Goal: Task Accomplishment & Management: Use online tool/utility

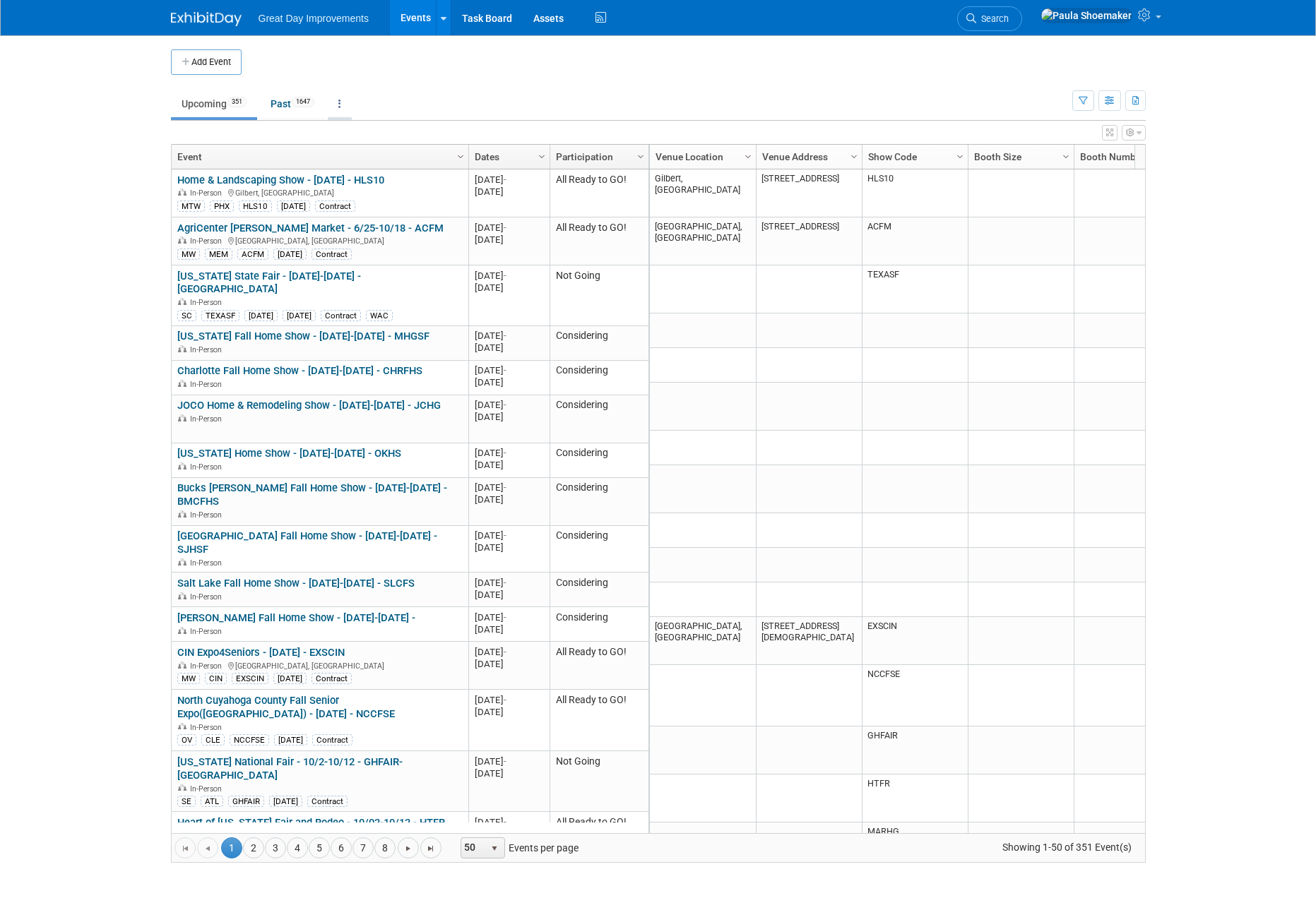
click at [341, 104] on icon at bounding box center [340, 104] width 3 height 10
click at [370, 161] on link "Grouped Annually Events grouped by year" at bounding box center [384, 167] width 112 height 31
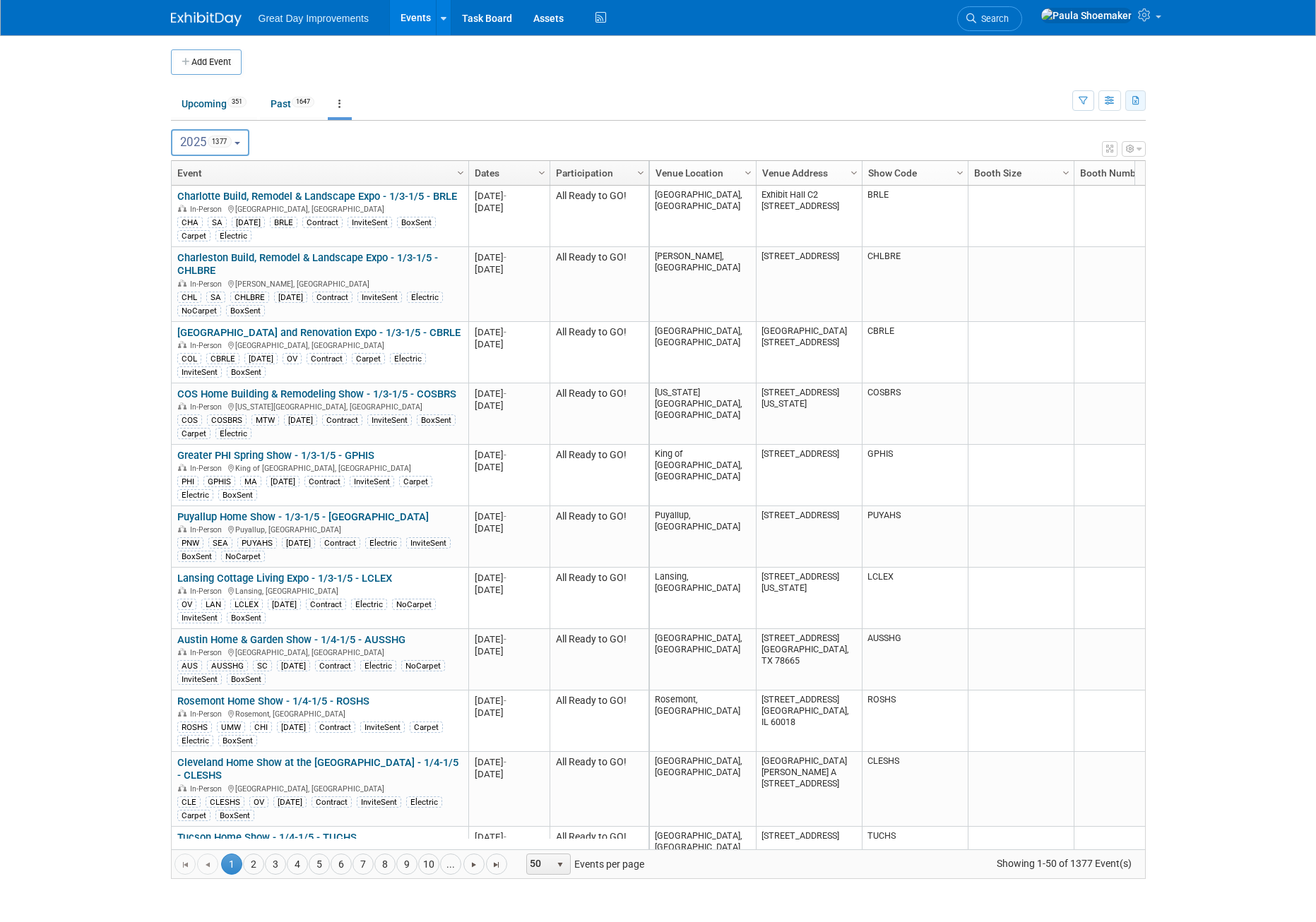
click at [1139, 97] on icon "button" at bounding box center [1136, 101] width 8 height 9
click at [1035, 143] on link "Export Current View (1377 Events)" at bounding box center [1052, 145] width 163 height 20
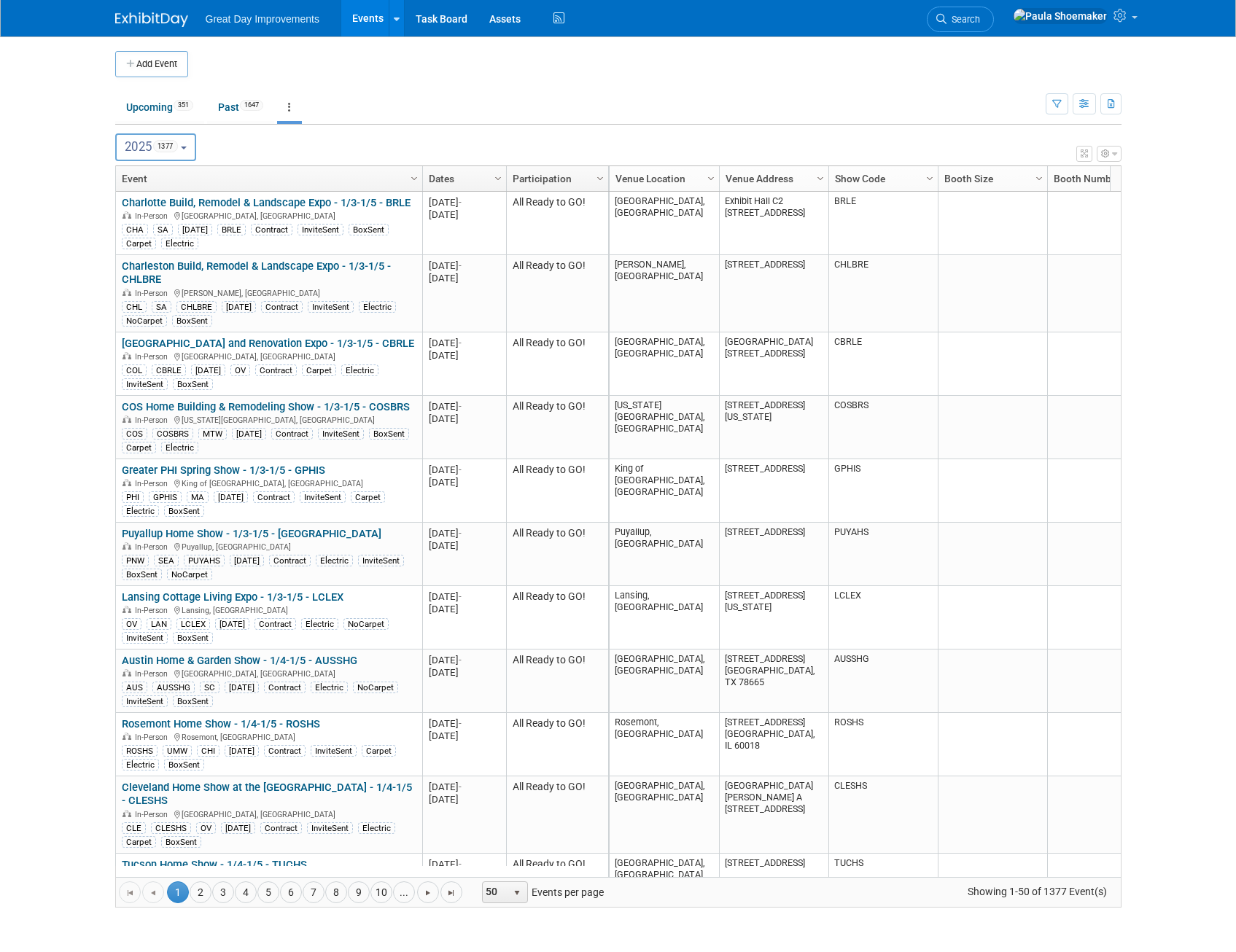
click at [296, 105] on link at bounding box center [289, 107] width 25 height 28
click at [293, 70] on td at bounding box center [630, 64] width 885 height 26
click at [394, 29] on link at bounding box center [396, 18] width 15 height 36
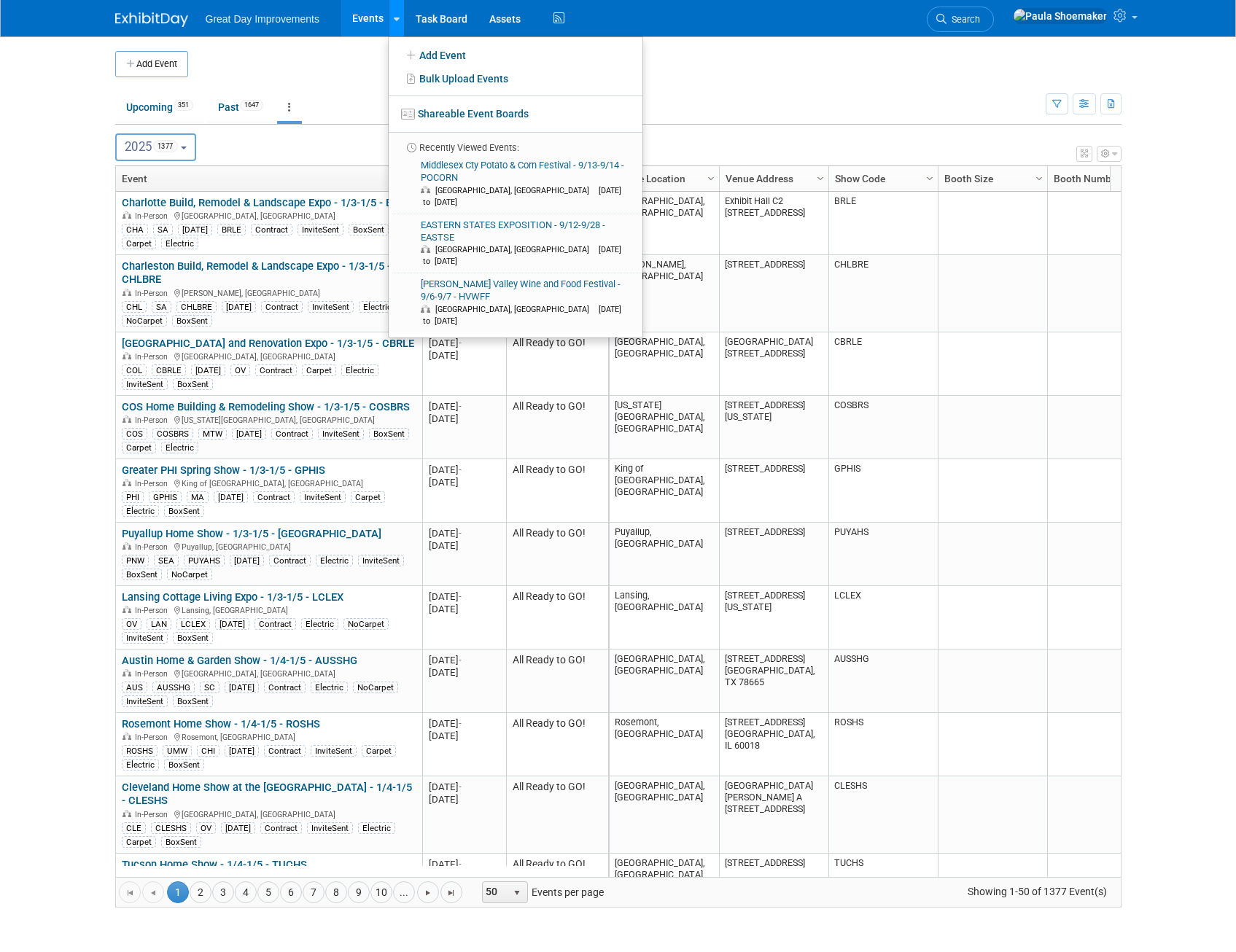
click at [394, 25] on div at bounding box center [397, 18] width 6 height 14
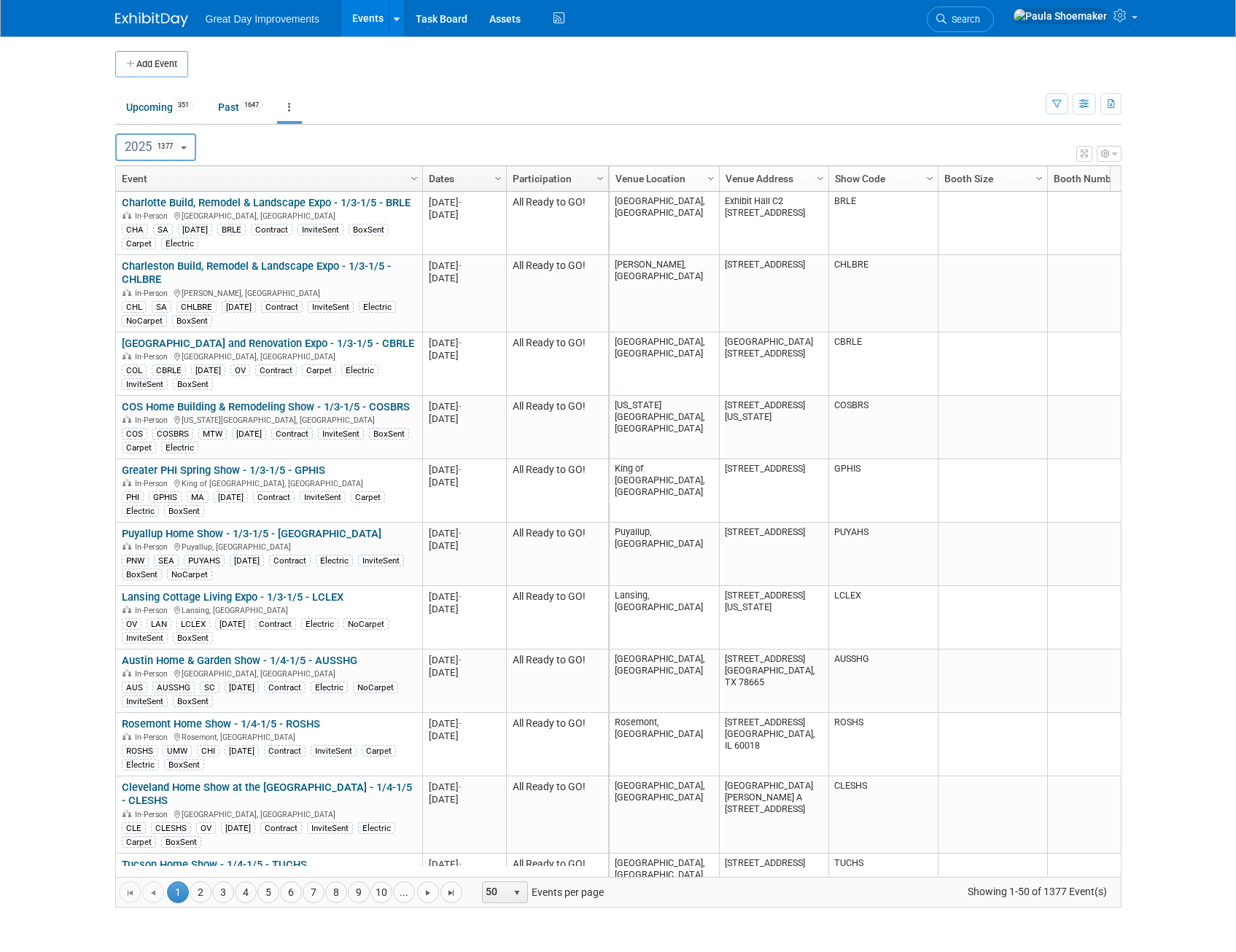
click at [192, 152] on button "2025 1377" at bounding box center [156, 147] width 81 height 28
click at [241, 152] on div "View Grid Tips & Tricks Advanced Options Reset Grid Layout (back to default)" at bounding box center [618, 152] width 1007 height 20
click at [602, 178] on span "Column Settings" at bounding box center [600, 178] width 11 height 11
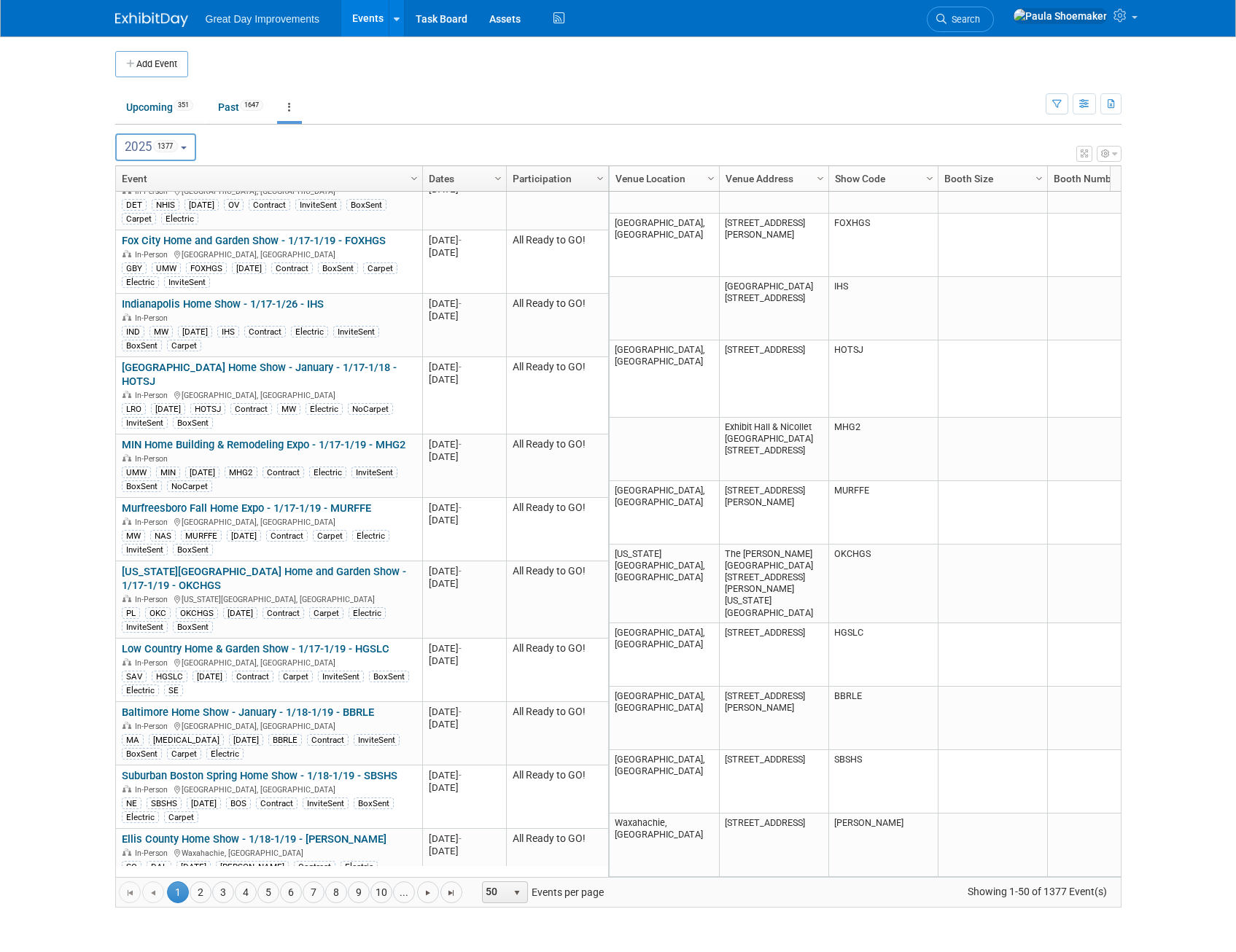
scroll to position [875, 0]
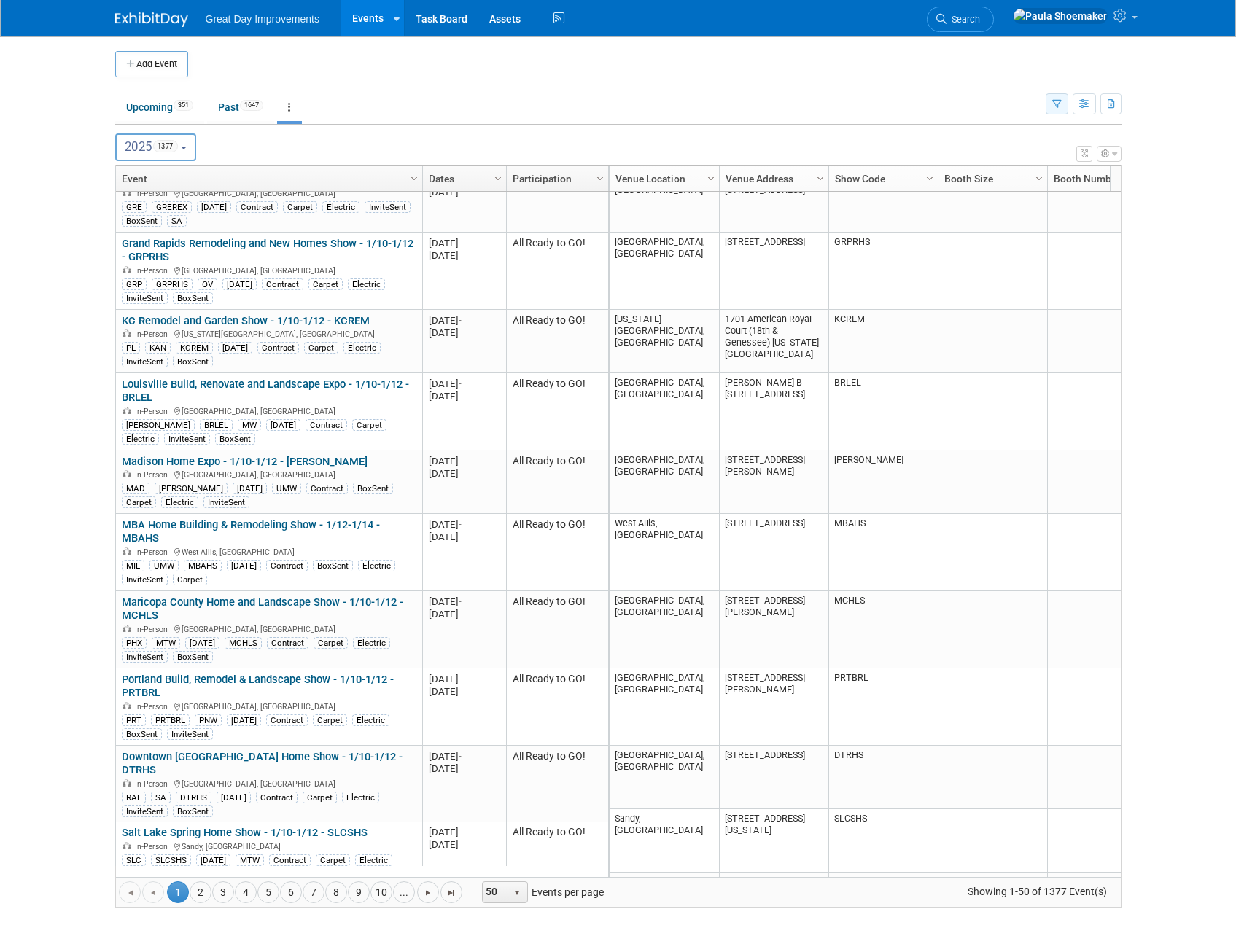
click at [1058, 104] on icon "button" at bounding box center [1057, 104] width 10 height 10
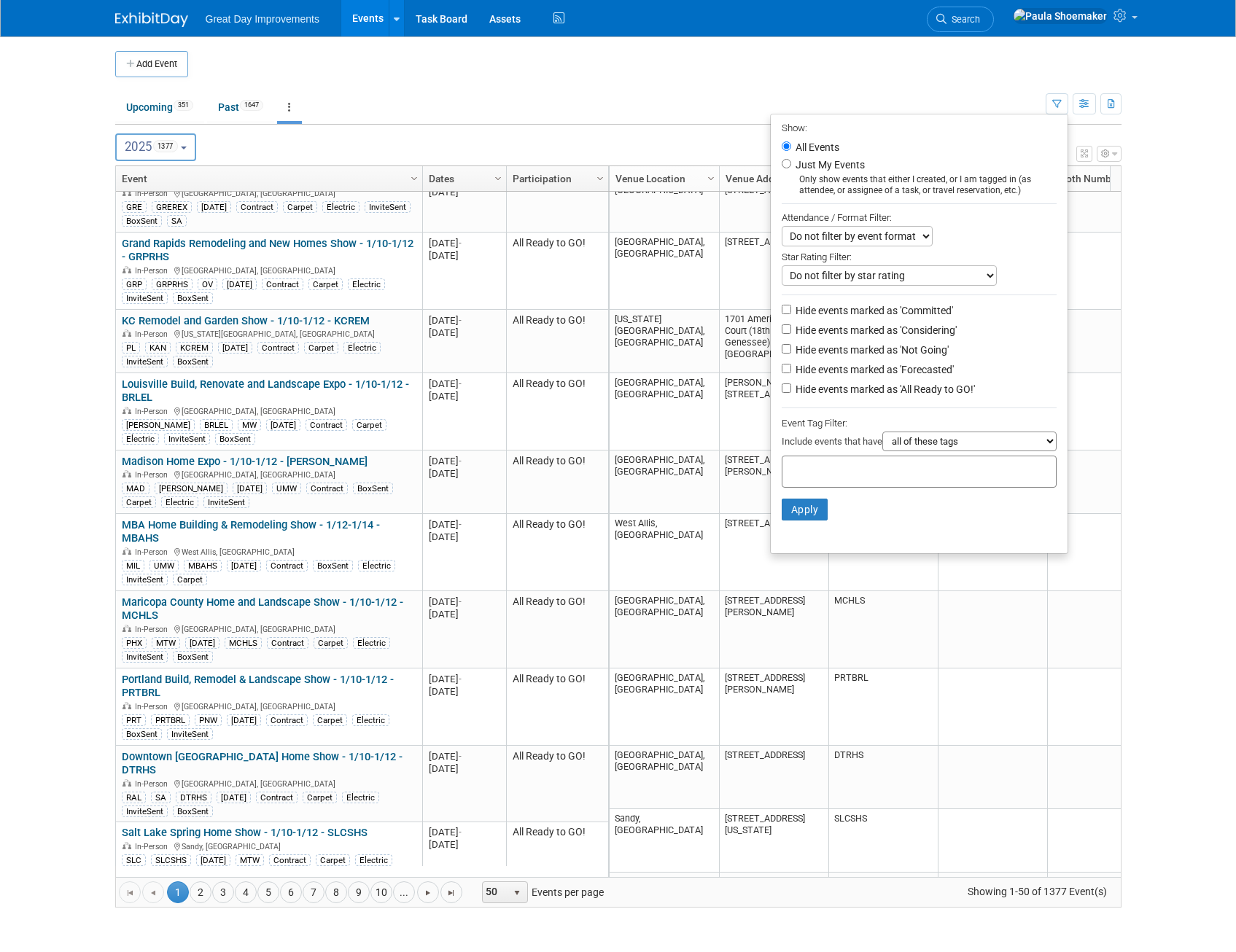
click at [755, 74] on td at bounding box center [630, 64] width 885 height 26
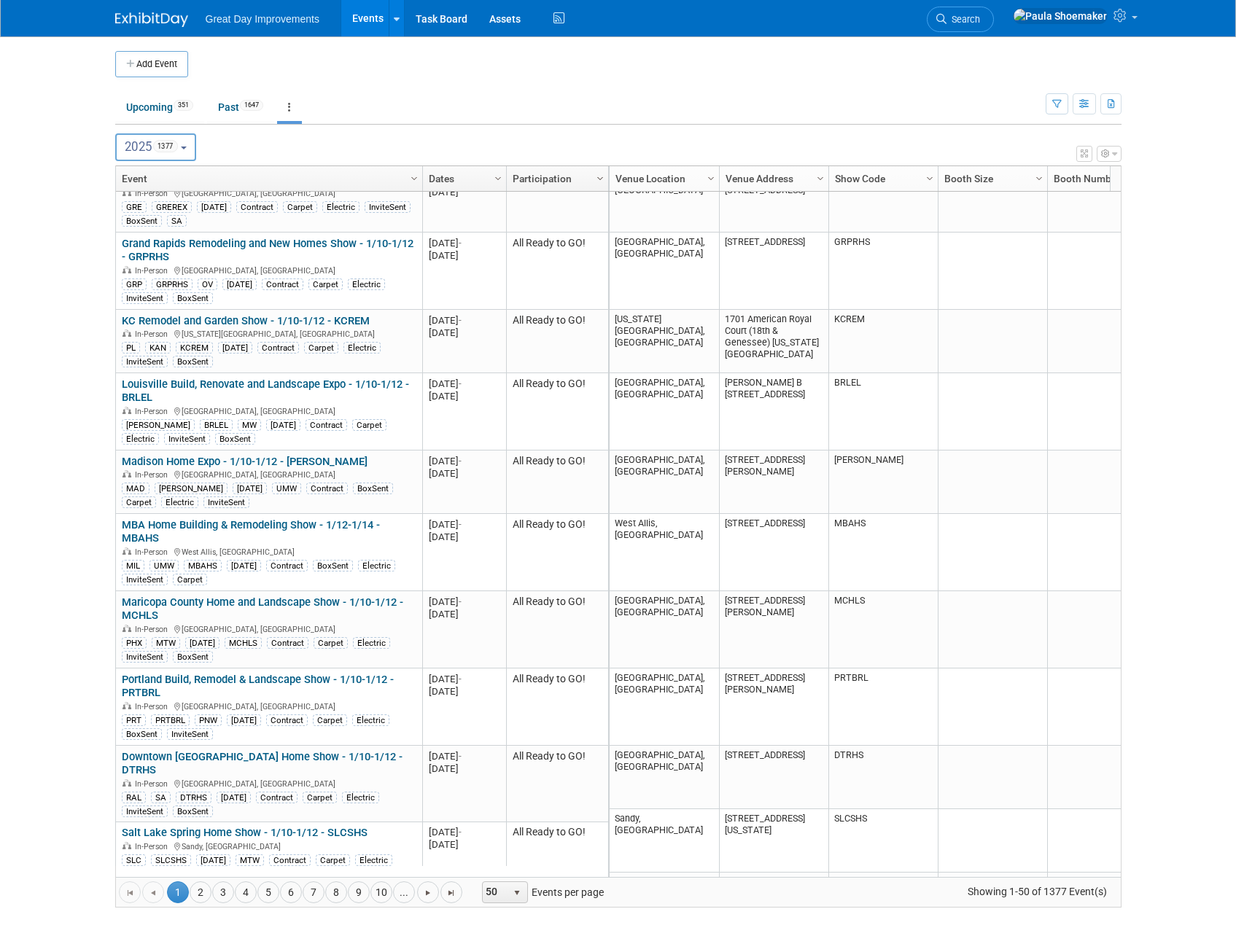
click at [600, 178] on span "Column Settings" at bounding box center [600, 178] width 11 height 11
click at [656, 222] on span "Sort Descending" at bounding box center [651, 222] width 117 height 23
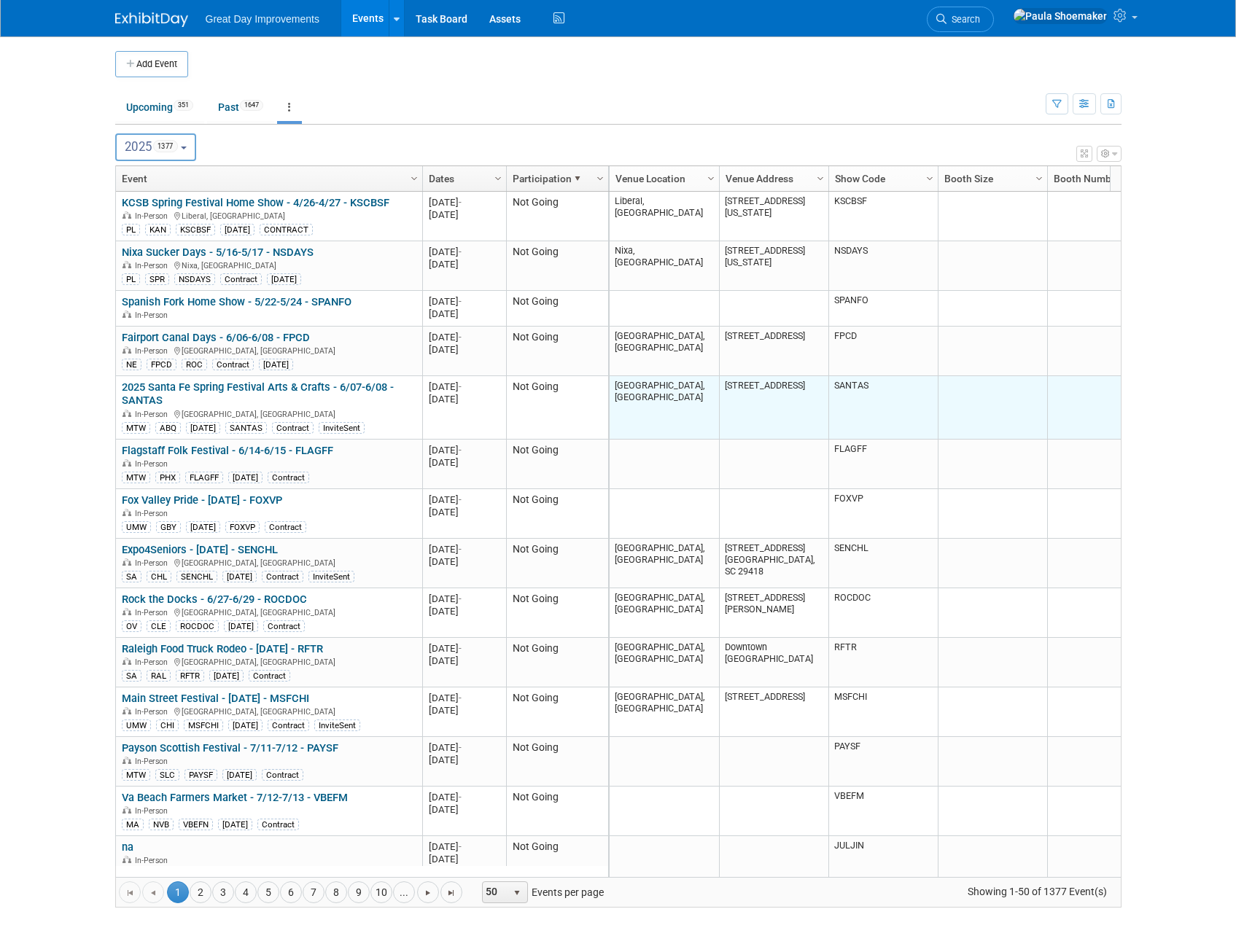
click at [658, 436] on td "[GEOGRAPHIC_DATA], [GEOGRAPHIC_DATA]" at bounding box center [664, 408] width 109 height 63
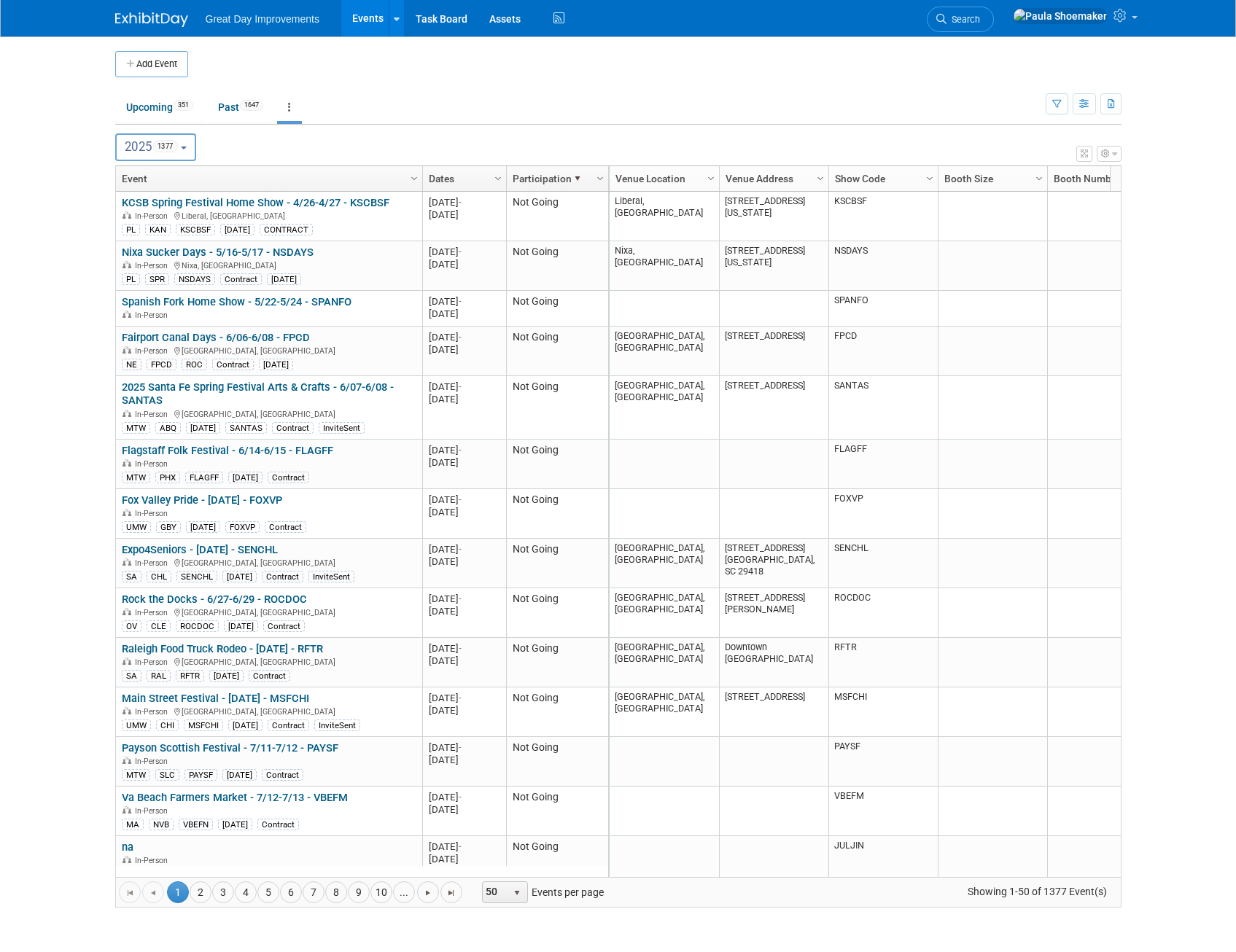
click at [577, 177] on span at bounding box center [577, 178] width 11 height 11
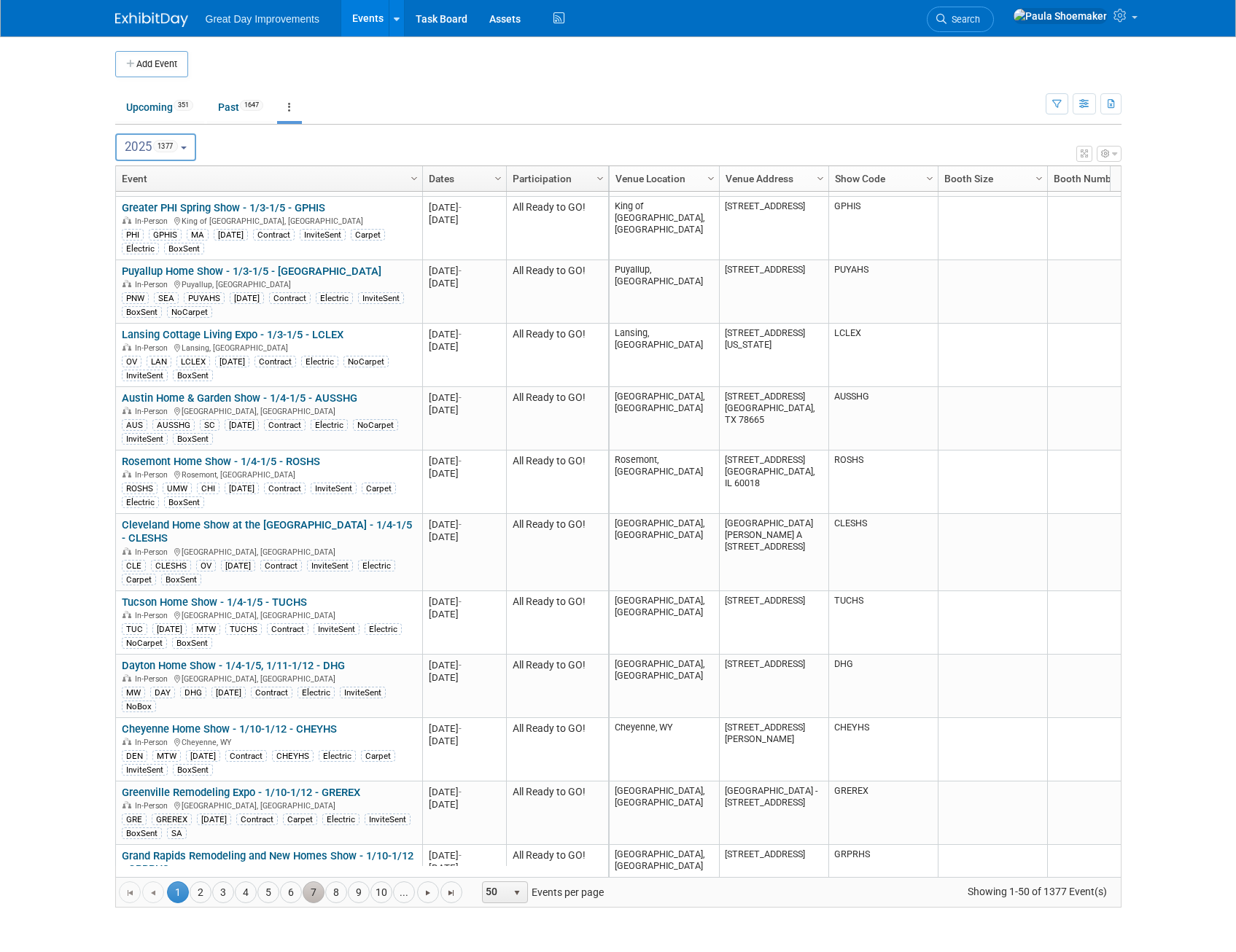
click at [306, 893] on link "7" at bounding box center [313, 892] width 22 height 22
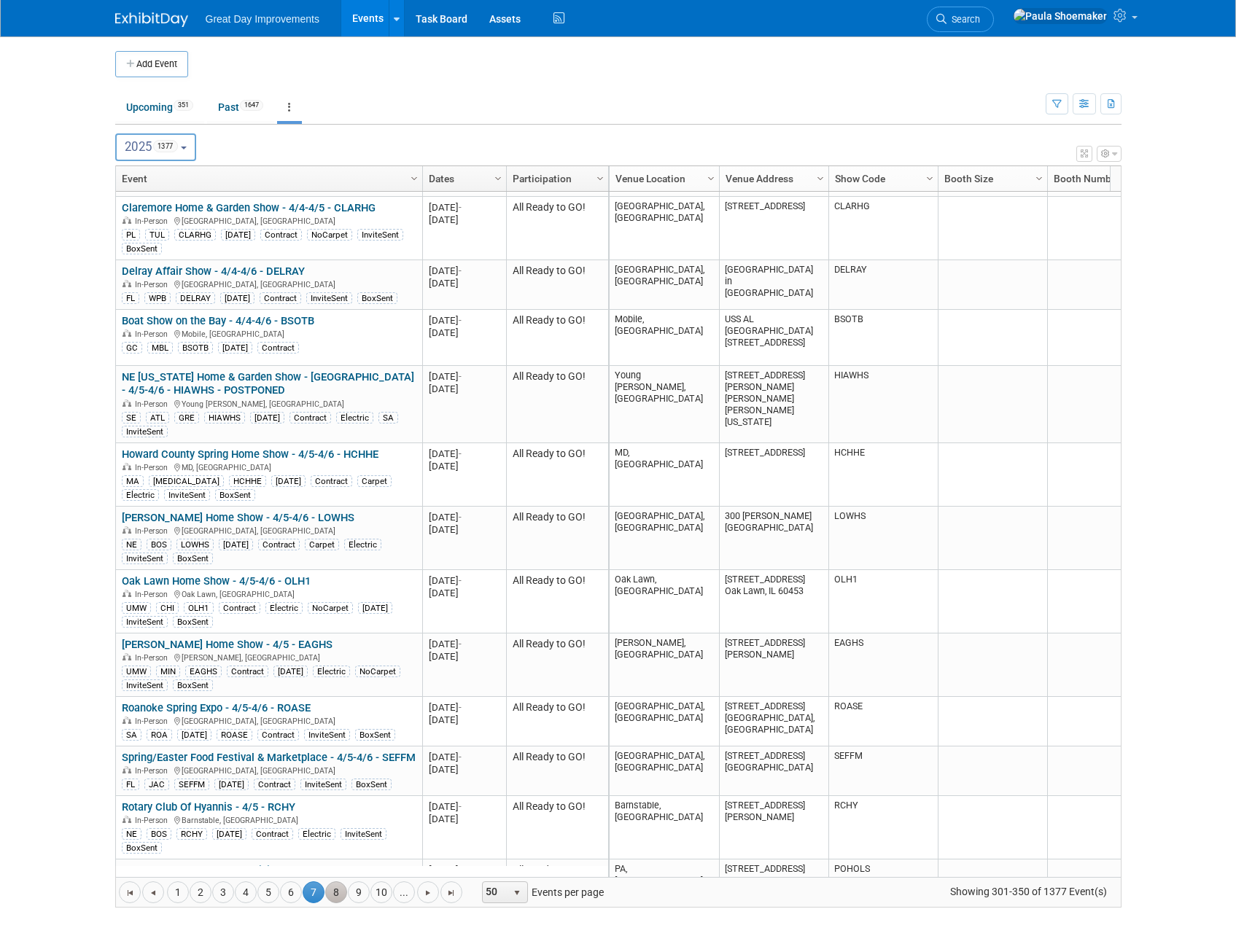
click at [331, 895] on link "8" at bounding box center [336, 892] width 22 height 22
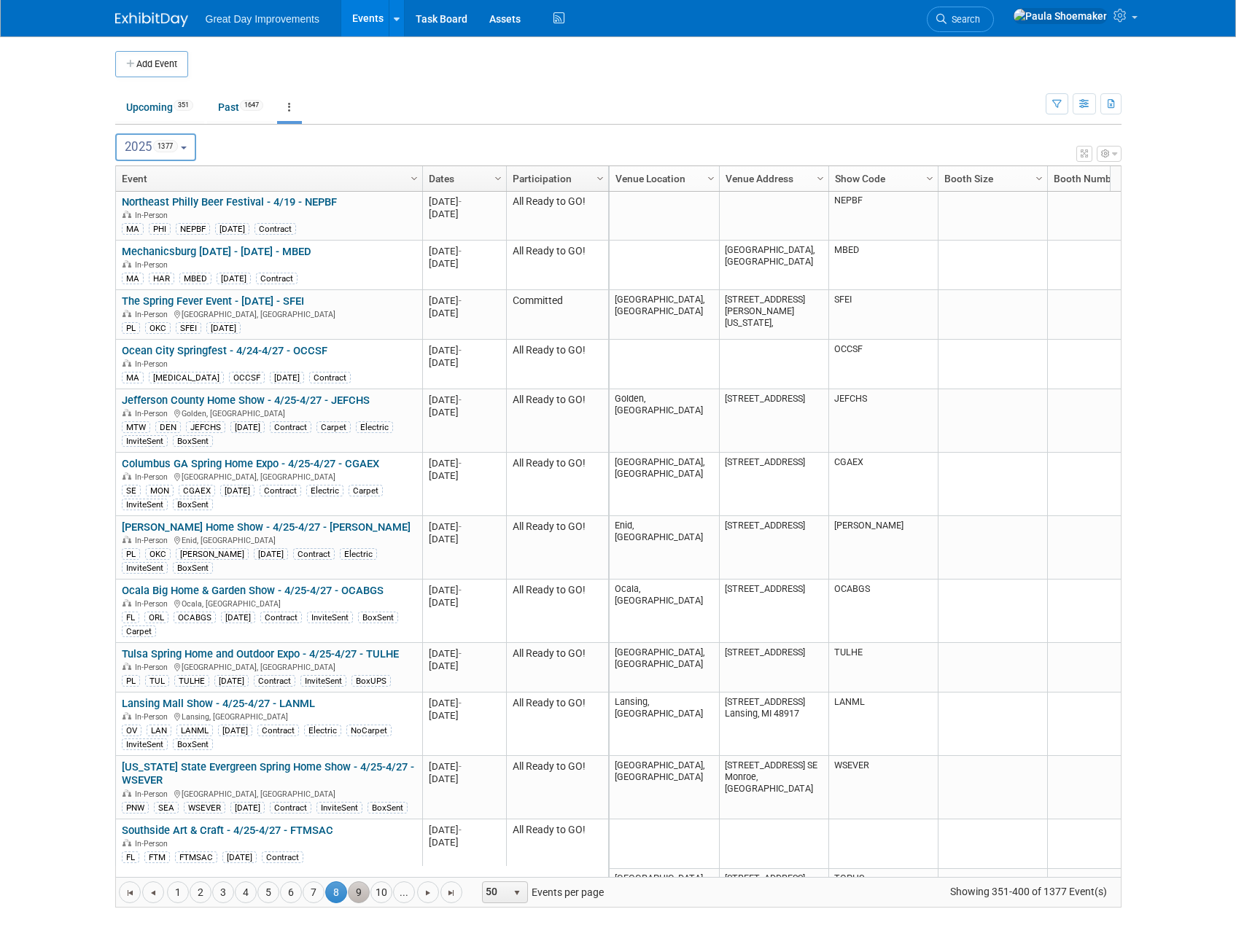
click at [359, 892] on link "9" at bounding box center [358, 892] width 22 height 22
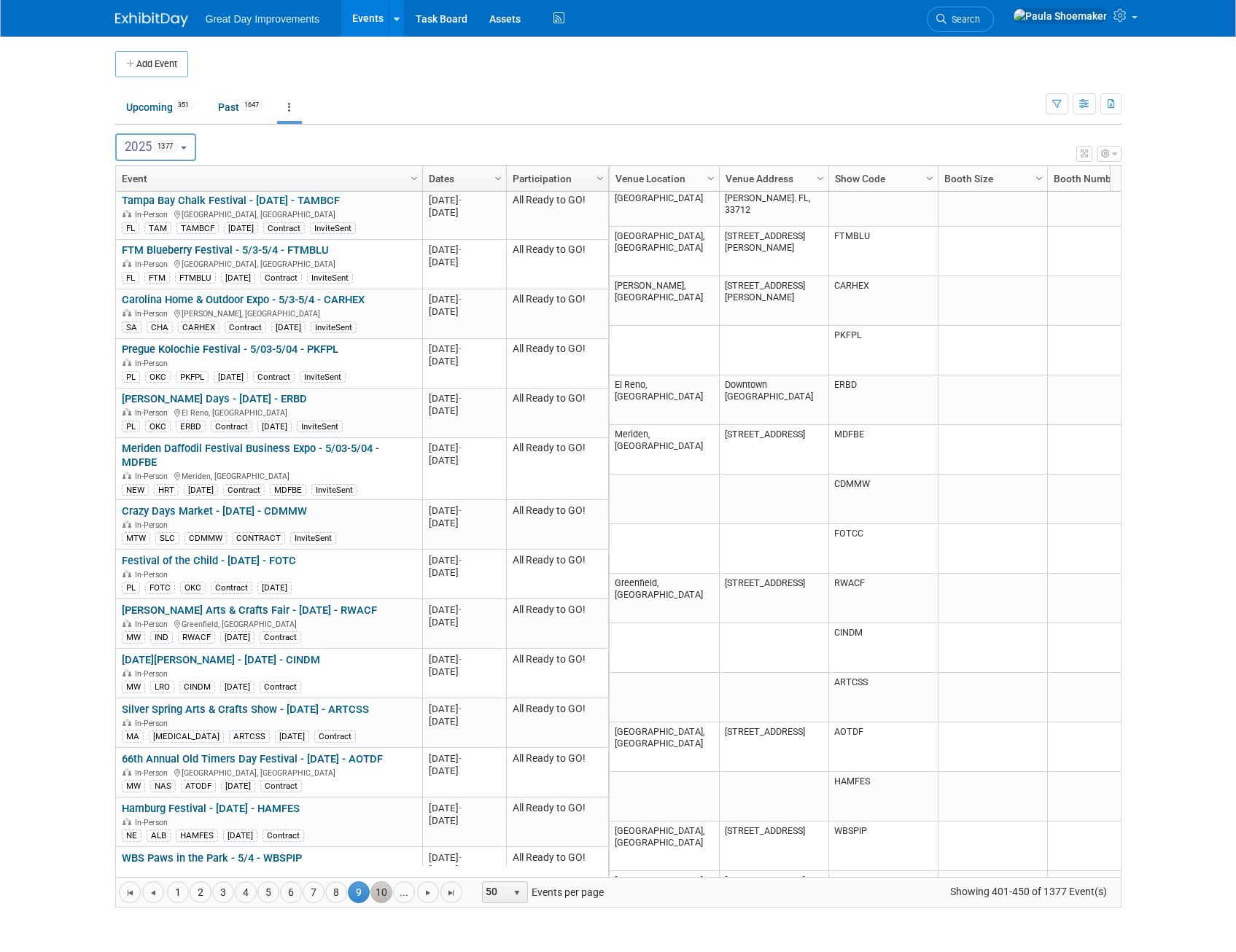
click at [382, 892] on link "10" at bounding box center [381, 892] width 22 height 22
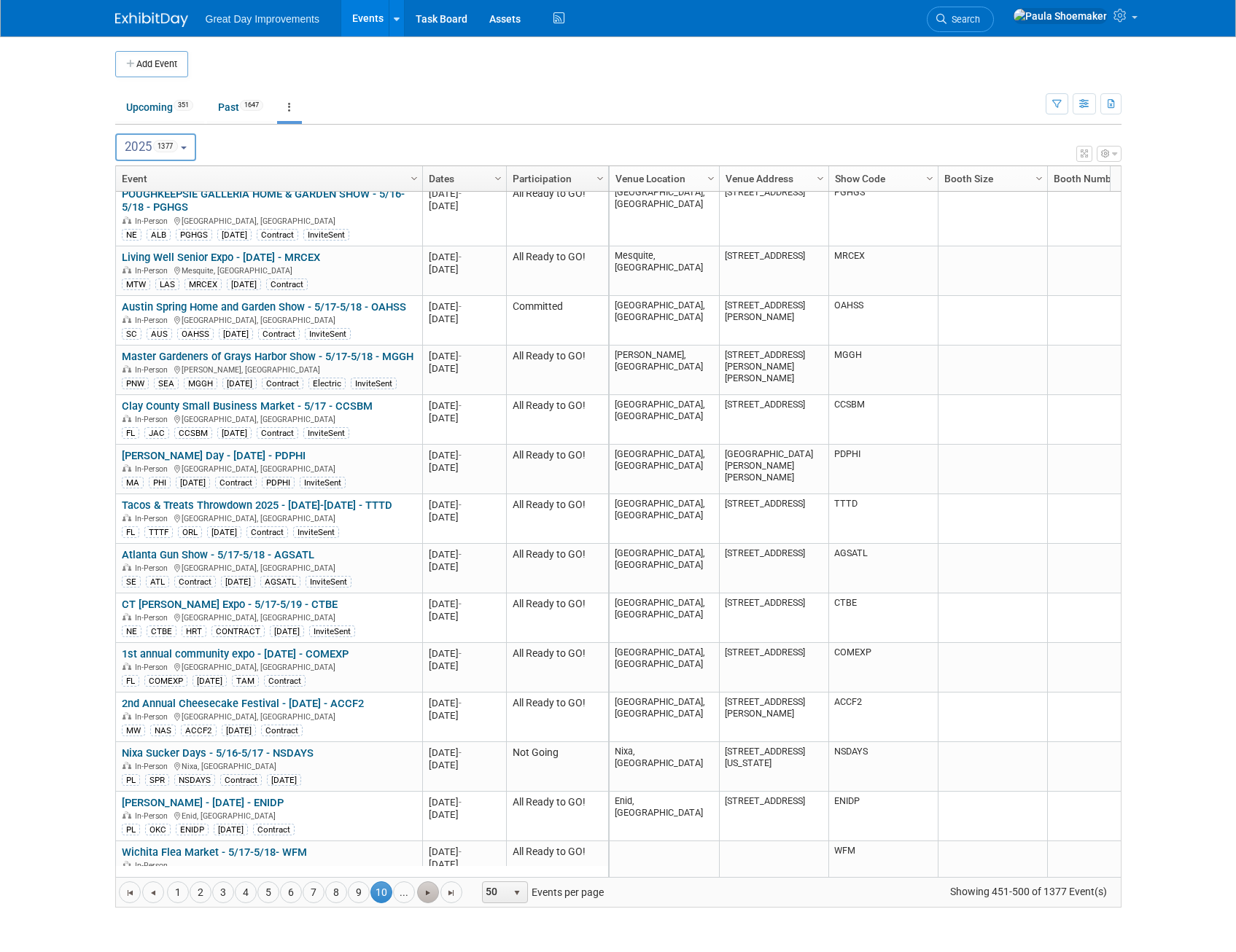
click at [429, 893] on span "Go to the next page" at bounding box center [428, 892] width 11 height 11
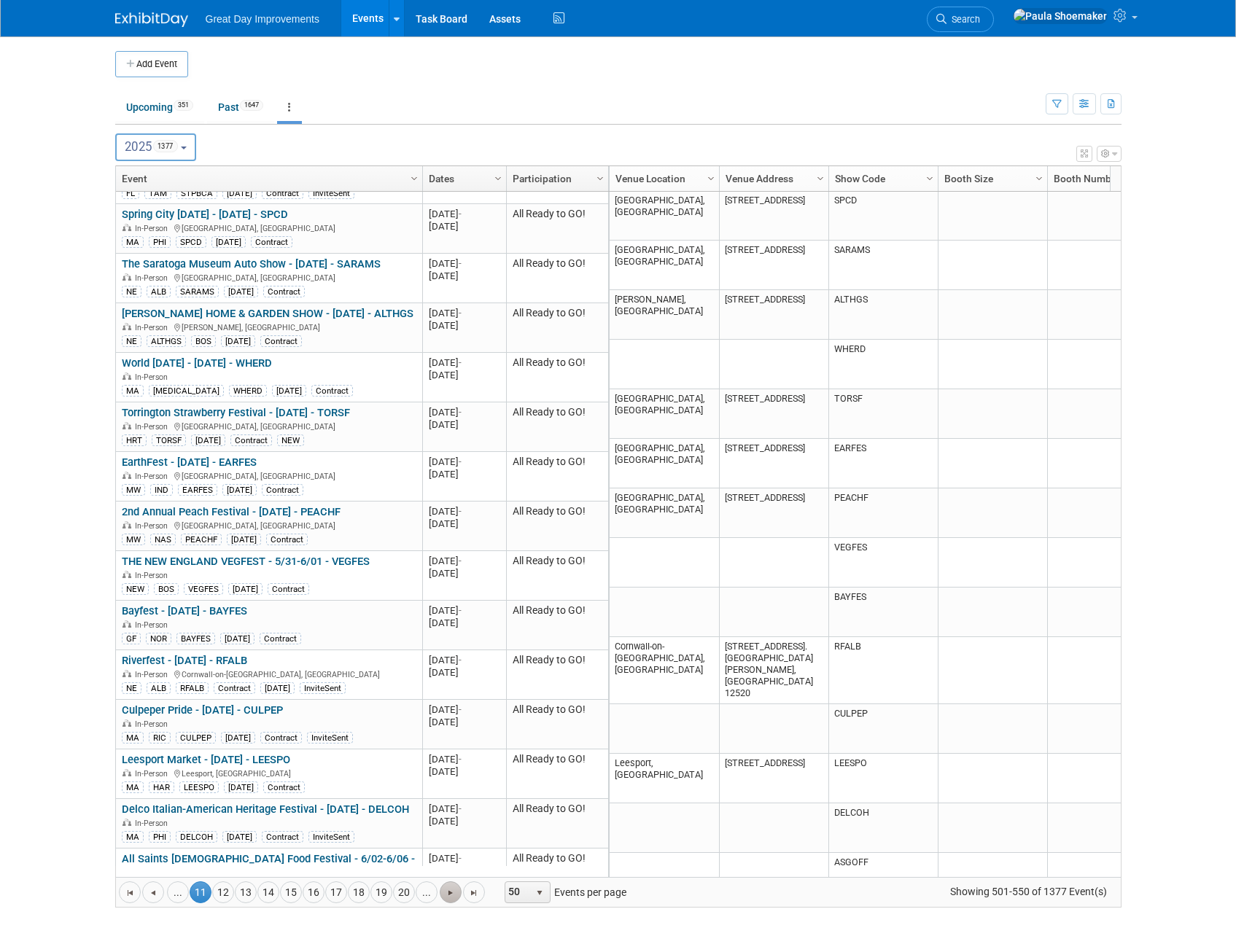
click at [449, 892] on span "Go to the next page" at bounding box center [450, 892] width 11 height 11
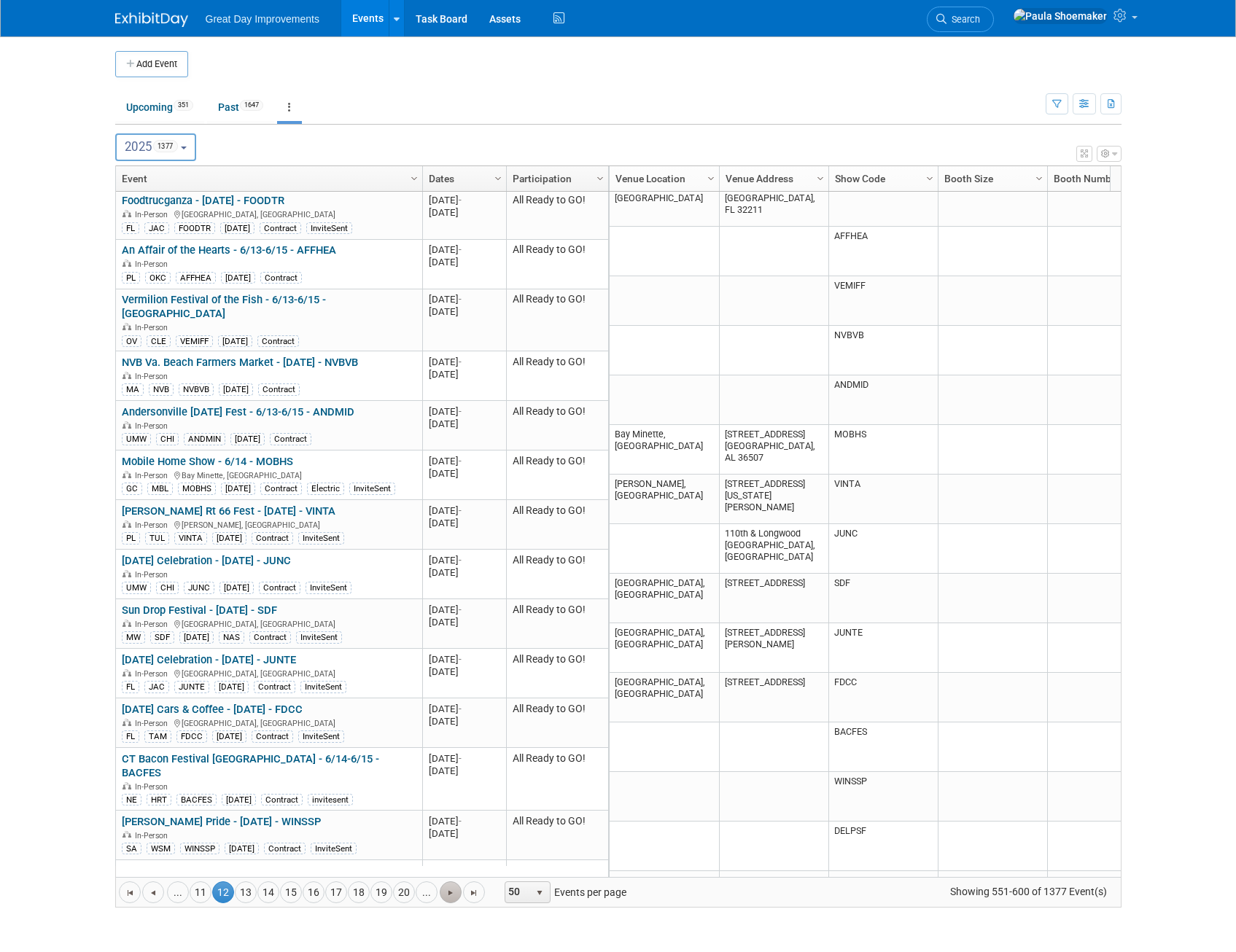
click at [456, 893] on link "Go to the next page" at bounding box center [450, 892] width 22 height 22
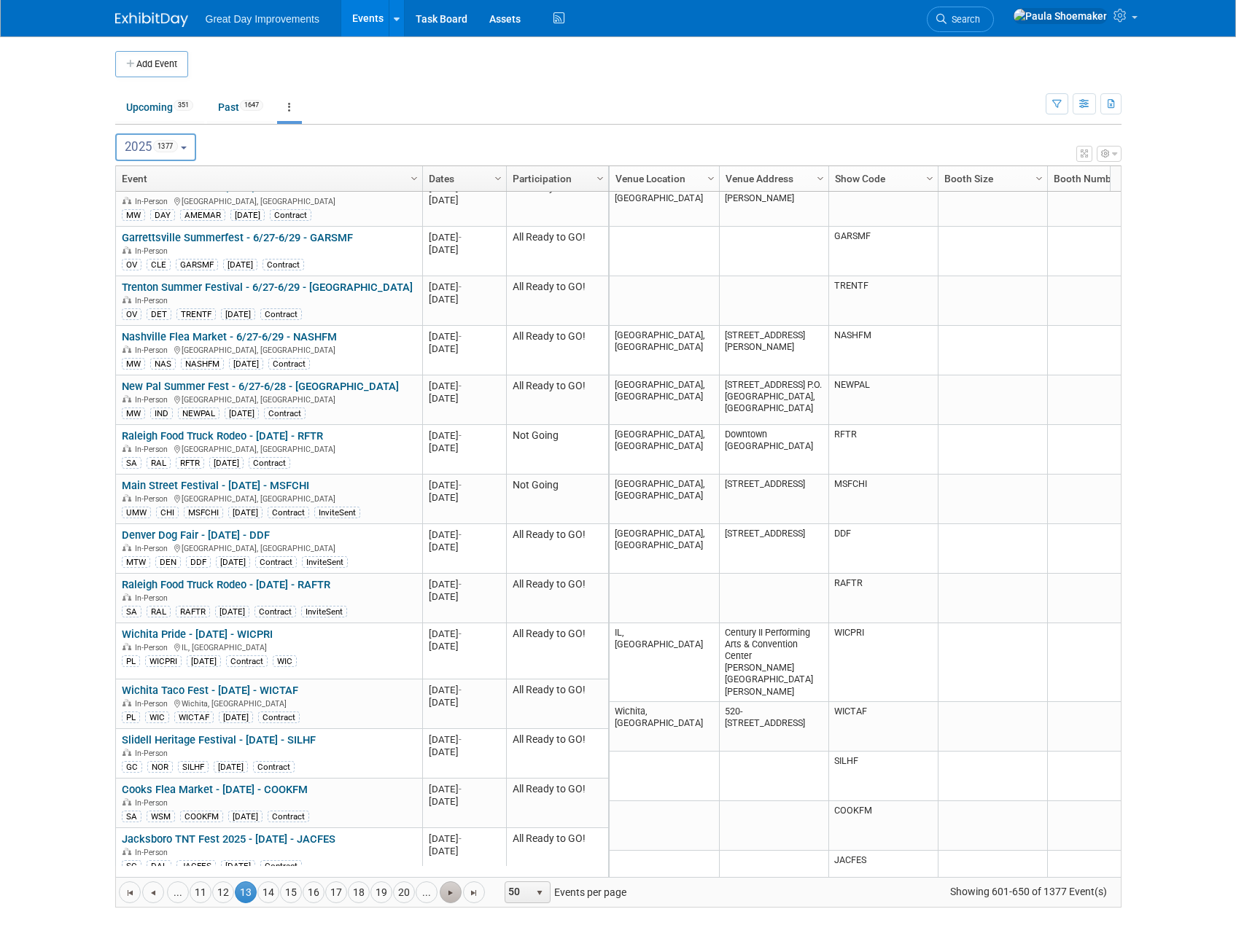
click at [455, 893] on span "Go to the next page" at bounding box center [450, 892] width 11 height 11
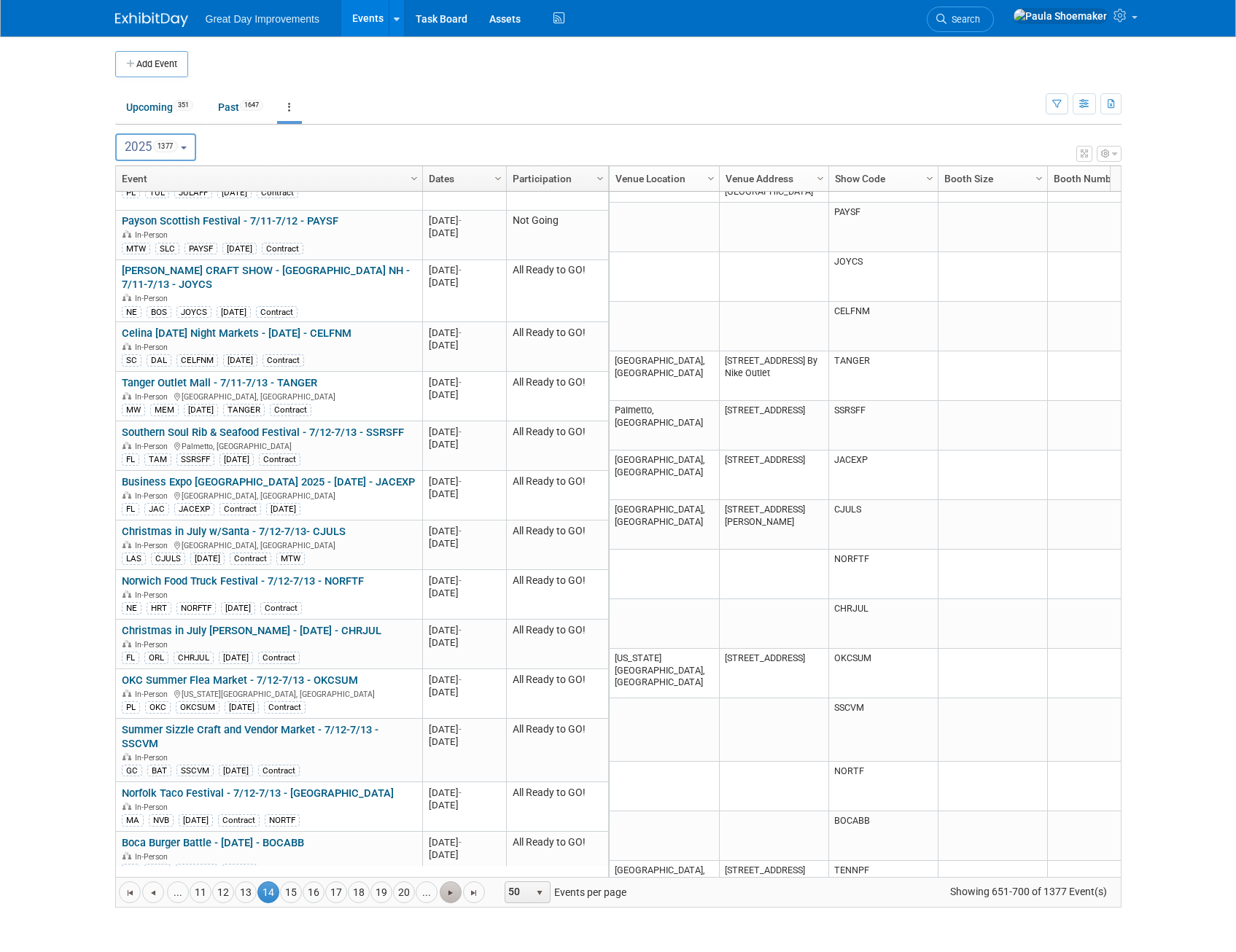
click at [454, 893] on span "Go to the next page" at bounding box center [450, 892] width 11 height 11
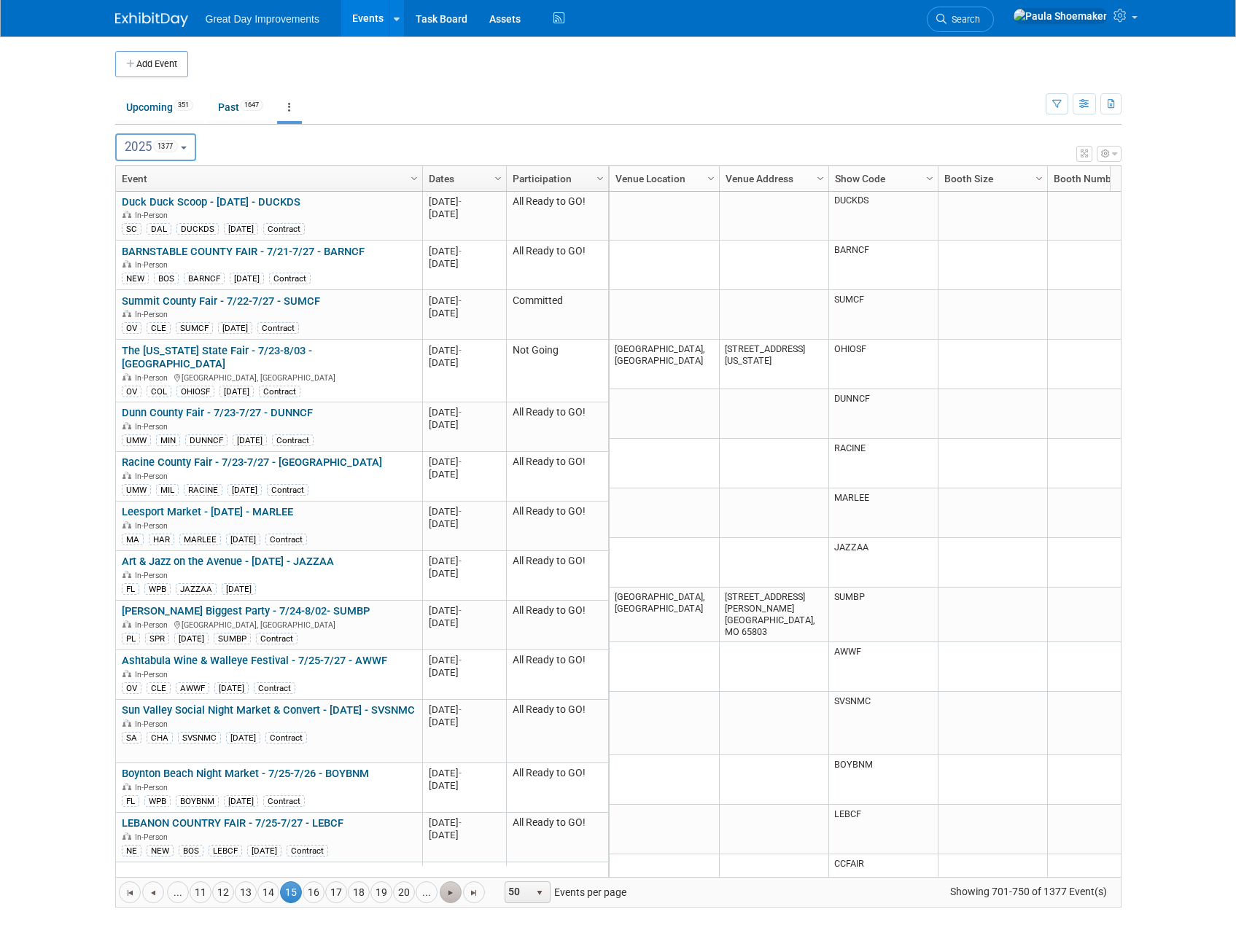
click at [453, 892] on span "Go to the next page" at bounding box center [450, 892] width 11 height 11
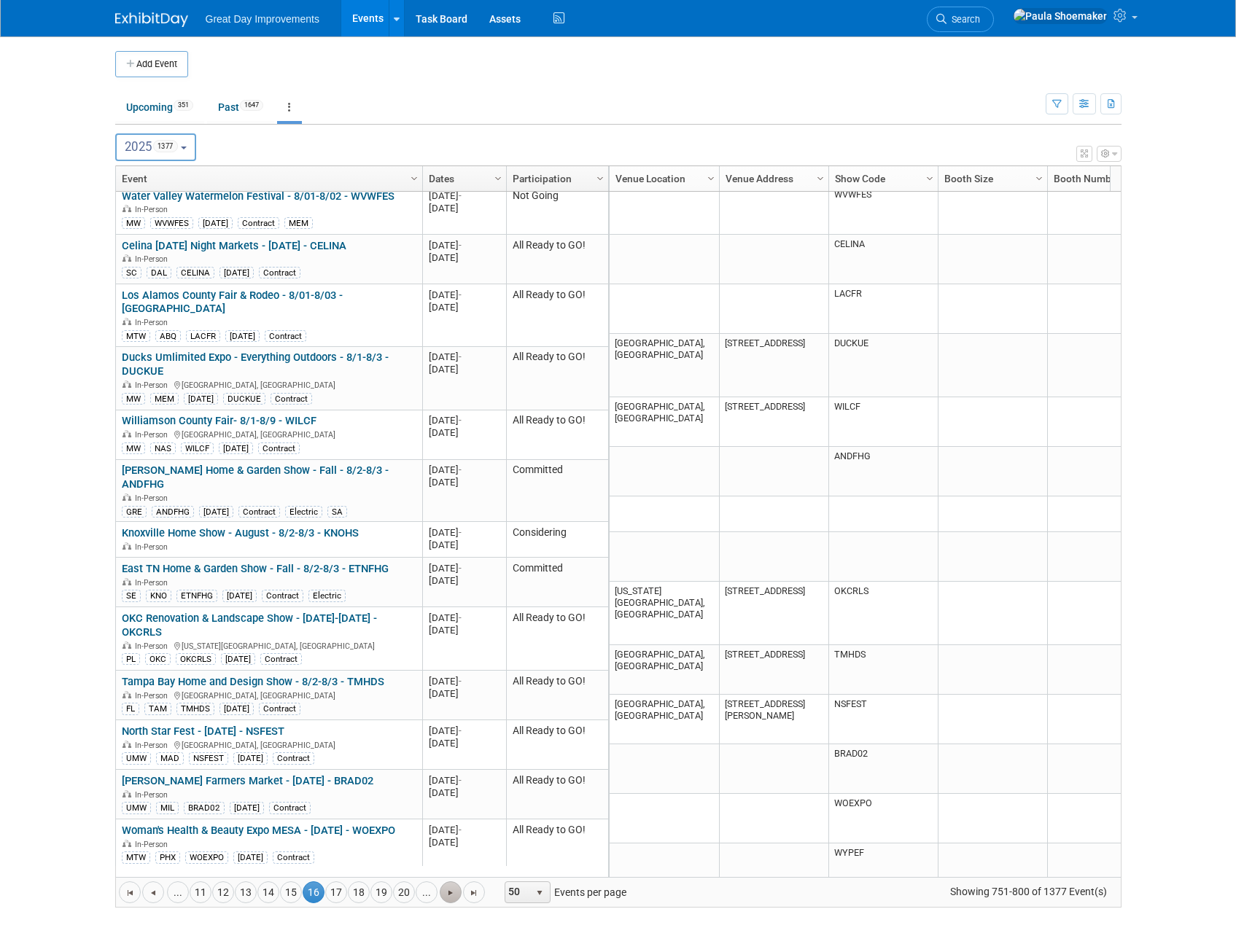
click at [453, 892] on span "Go to the next page" at bounding box center [450, 892] width 11 height 11
